Goal: Navigation & Orientation: Go to known website

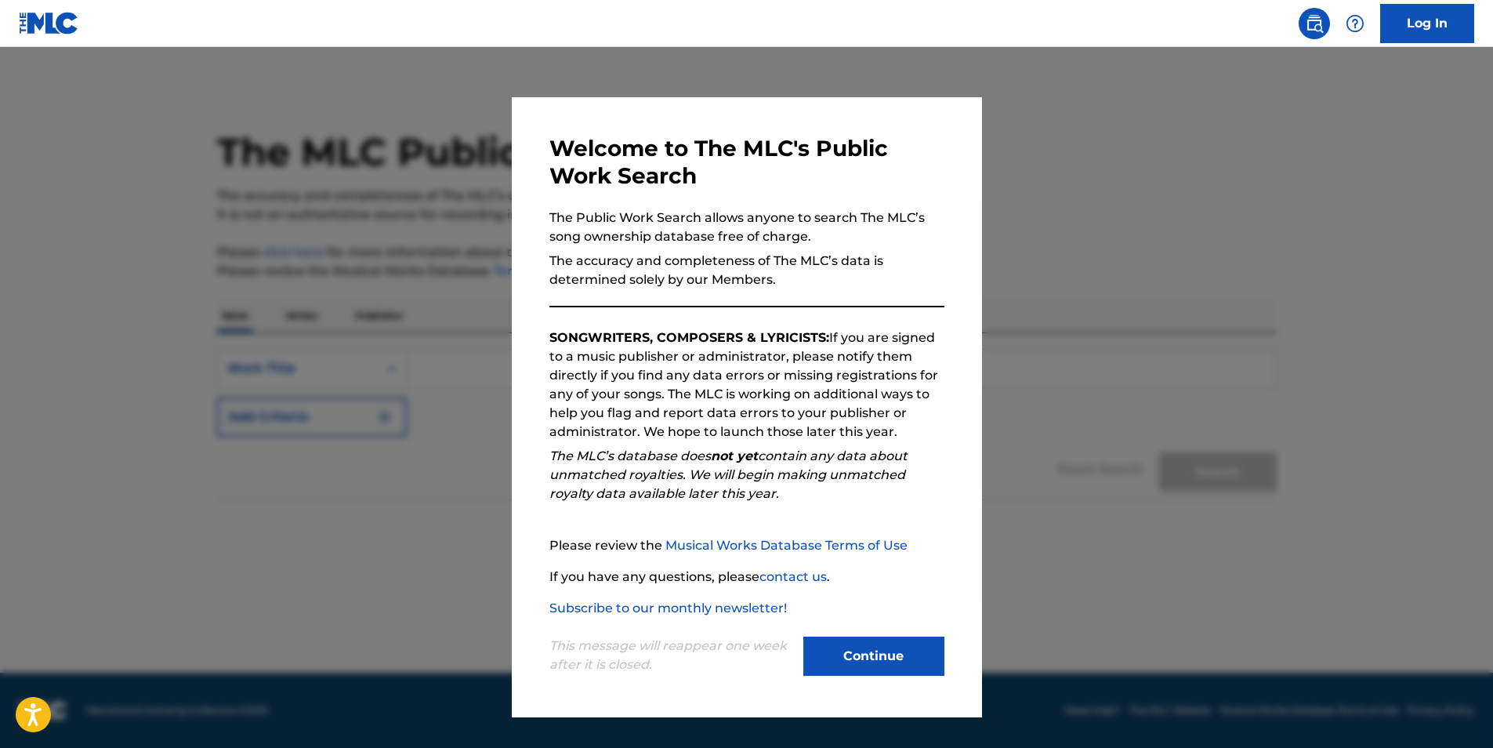
click at [889, 643] on button "Continue" at bounding box center [874, 656] width 141 height 39
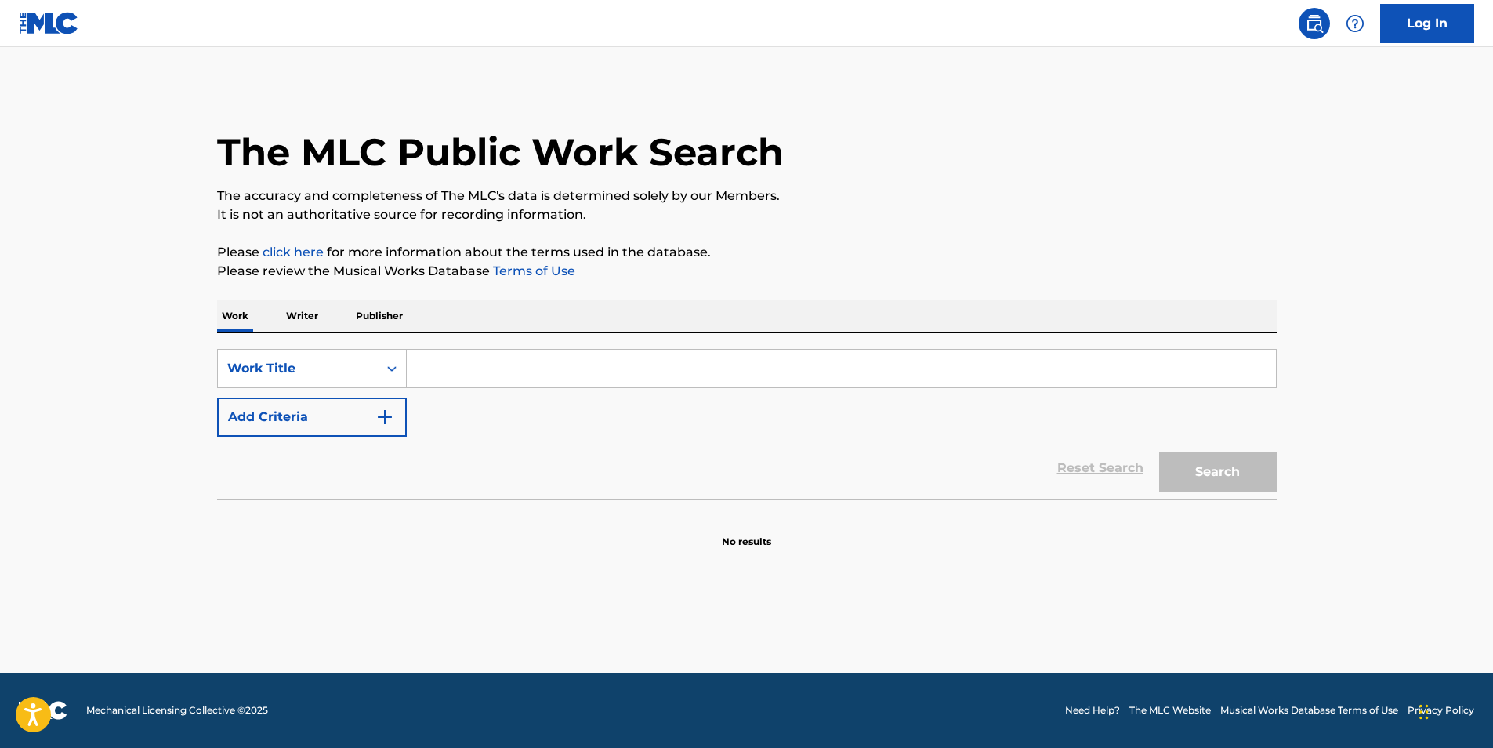
click at [36, 27] on img at bounding box center [49, 23] width 60 height 23
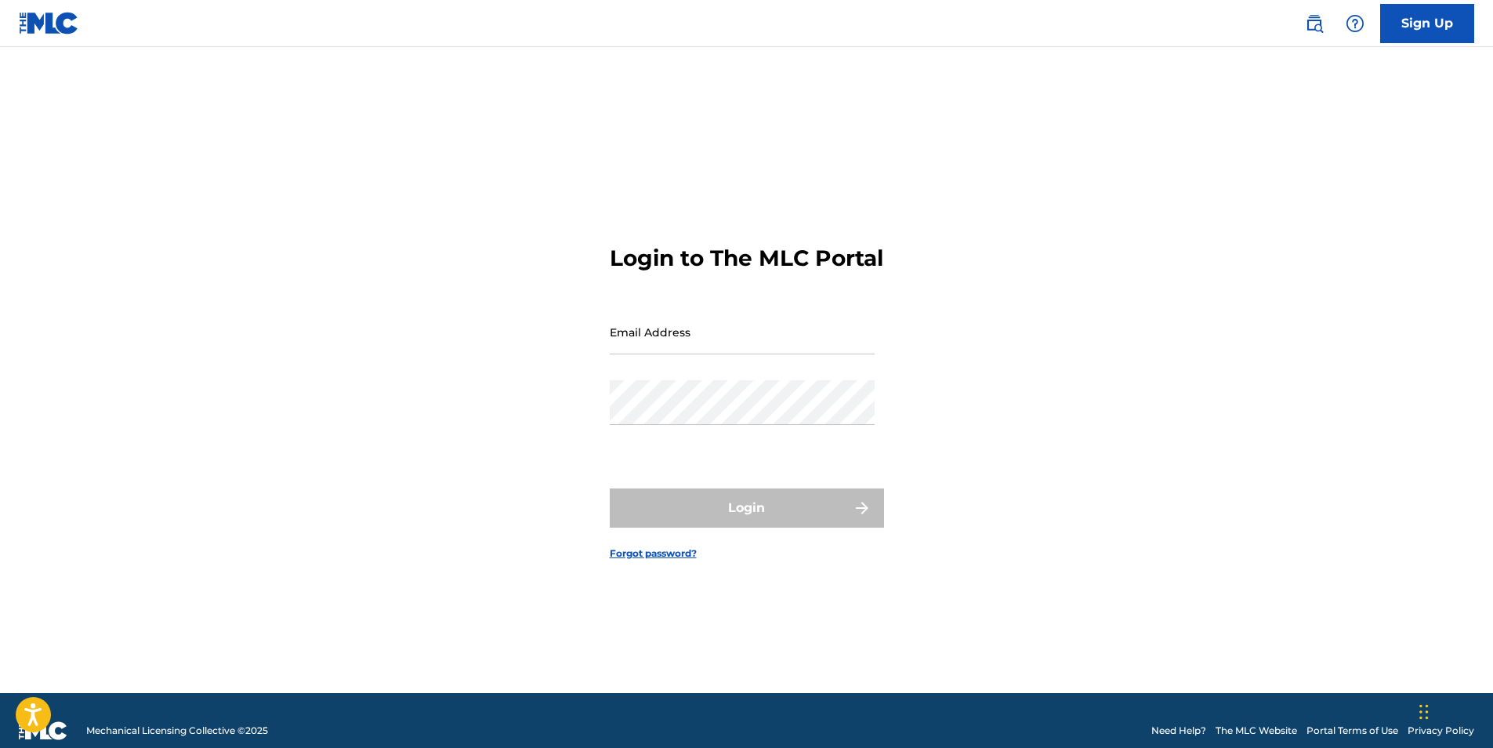
click at [60, 726] on img at bounding box center [43, 730] width 49 height 19
click at [1235, 733] on link "The MLC Website" at bounding box center [1257, 731] width 82 height 14
